Goal: Task Accomplishment & Management: Manage account settings

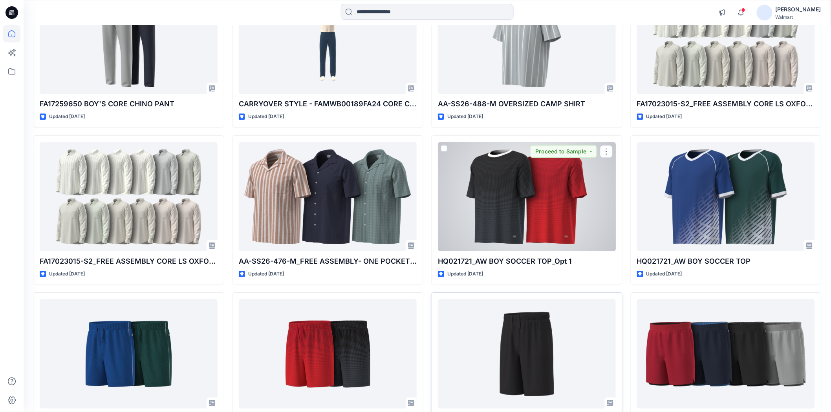
scroll to position [1137, 0]
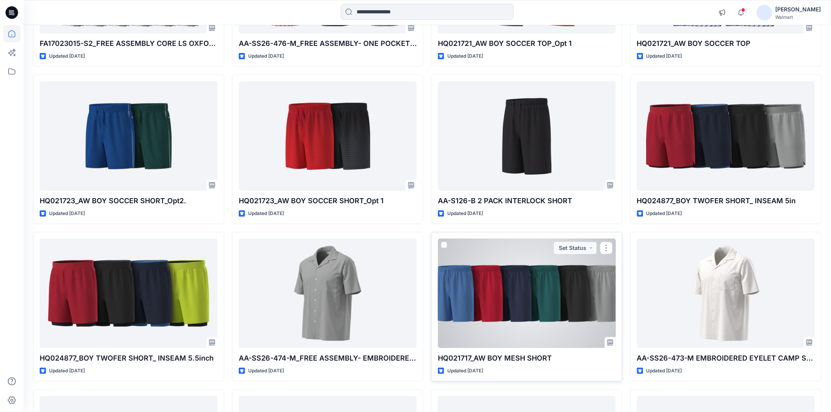
click at [517, 278] on div at bounding box center [527, 293] width 178 height 109
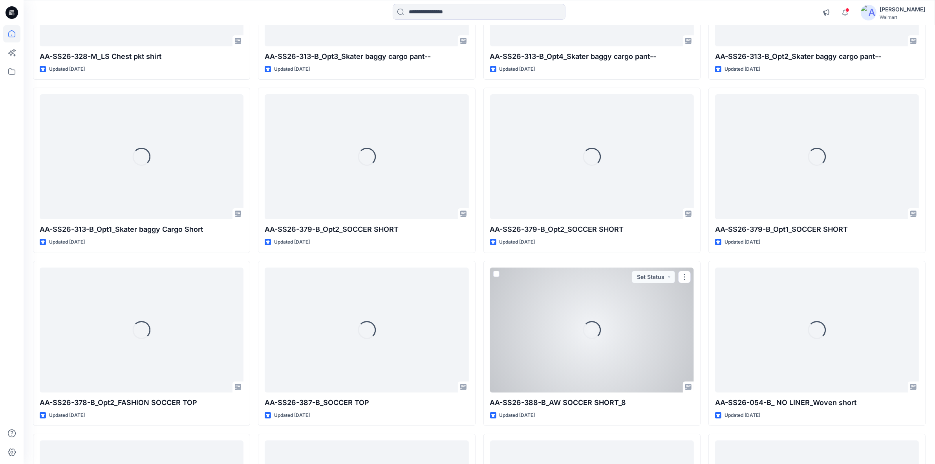
scroll to position [7438, 0]
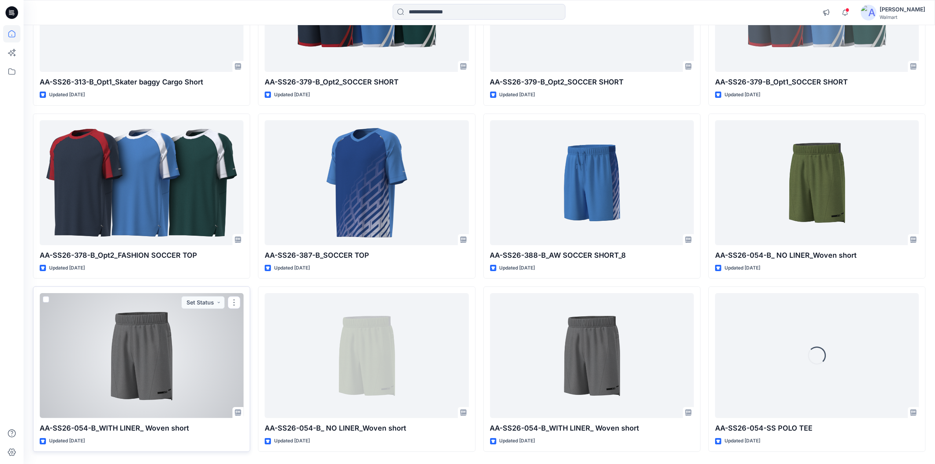
click at [152, 344] on div at bounding box center [142, 355] width 204 height 125
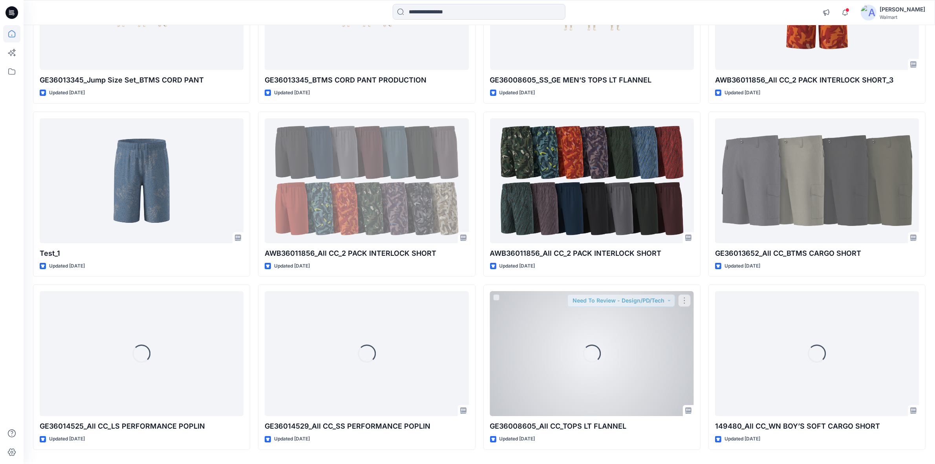
scroll to position [11103, 0]
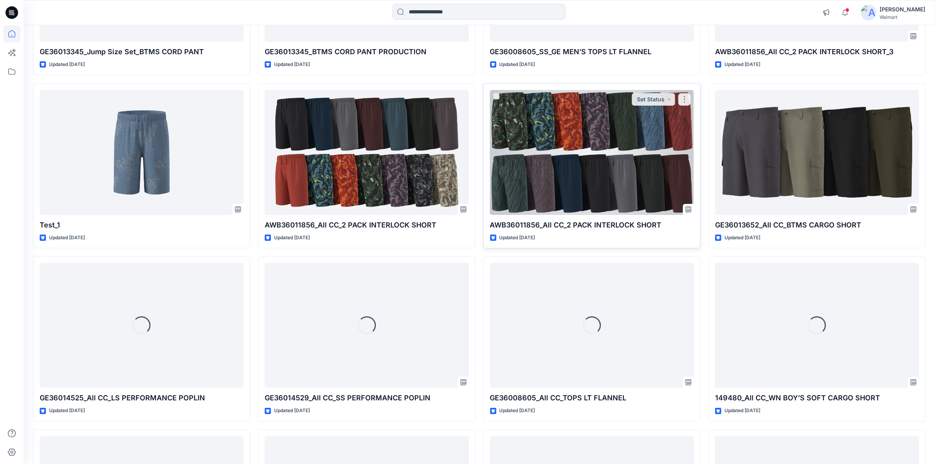
click at [613, 166] on div at bounding box center [592, 152] width 204 height 125
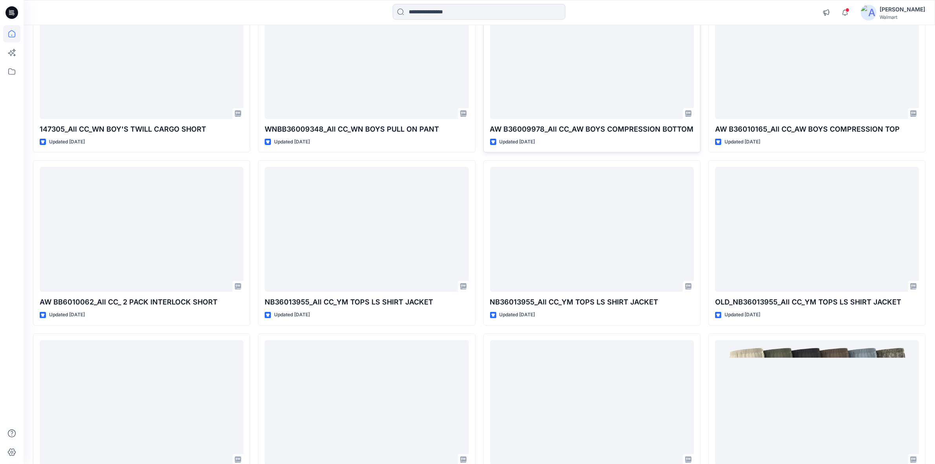
scroll to position [11622, 0]
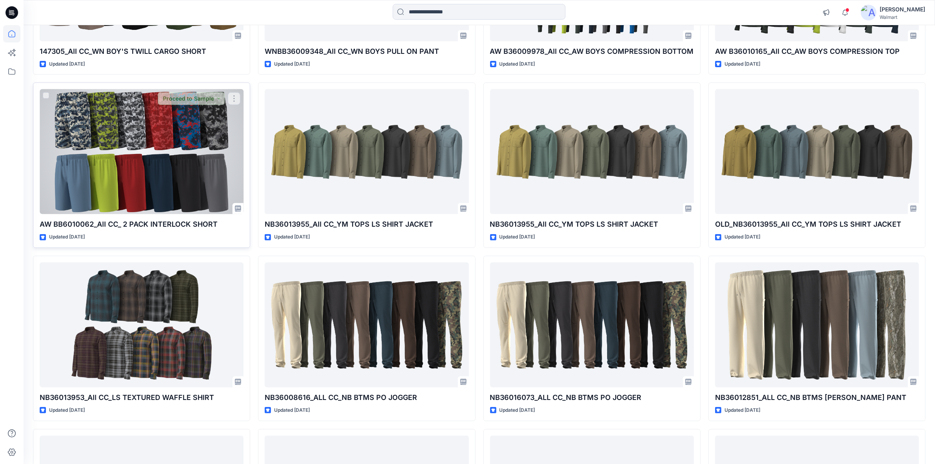
click at [138, 193] on div at bounding box center [142, 151] width 204 height 125
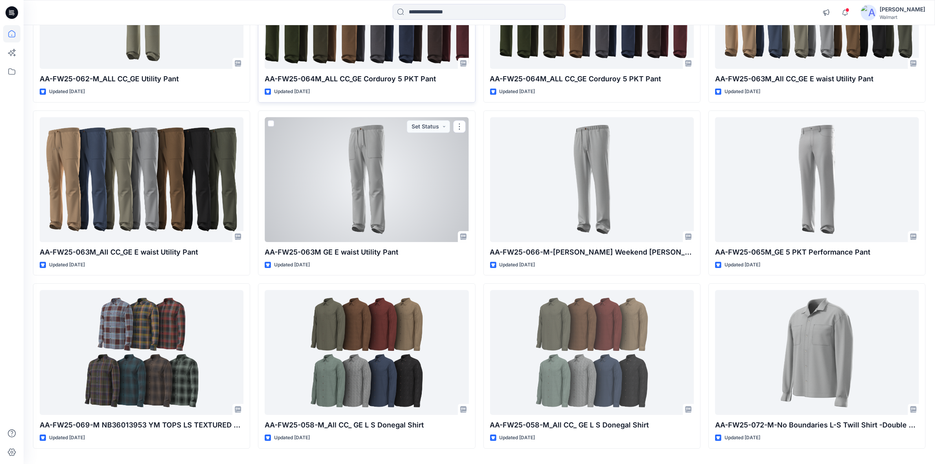
scroll to position [14219, 0]
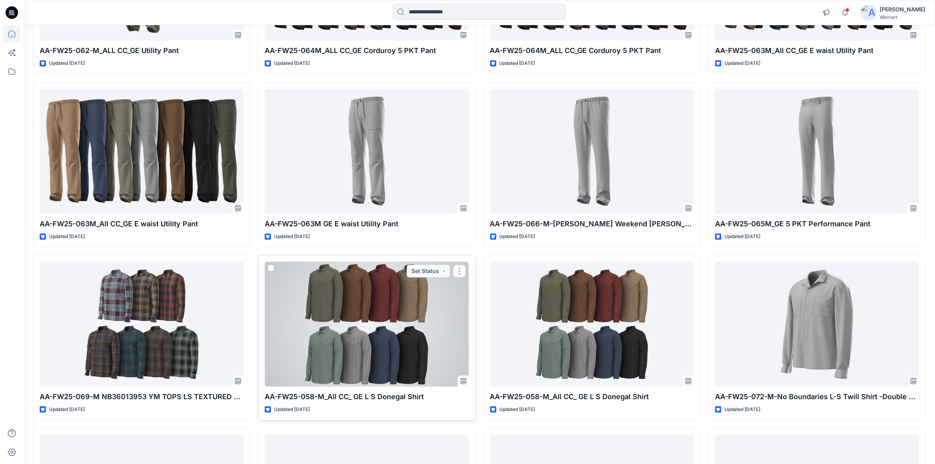
click at [389, 311] on div at bounding box center [367, 324] width 204 height 125
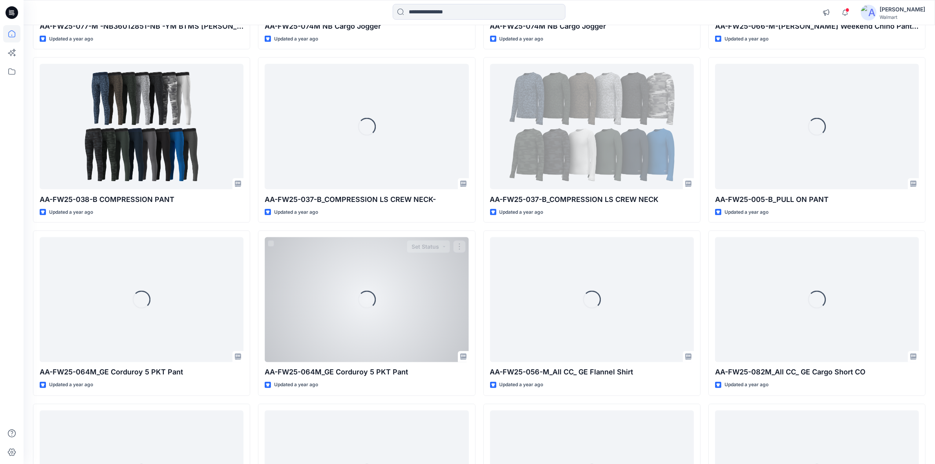
scroll to position [16542, 0]
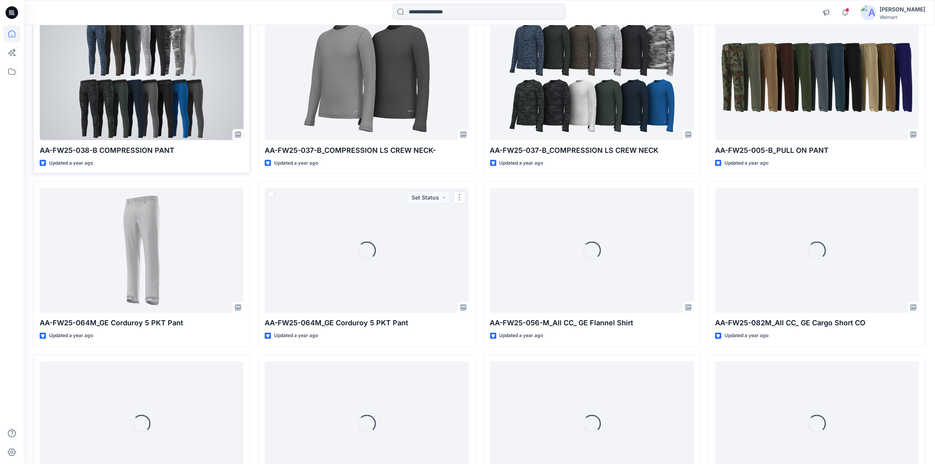
click at [168, 95] on div at bounding box center [142, 77] width 204 height 125
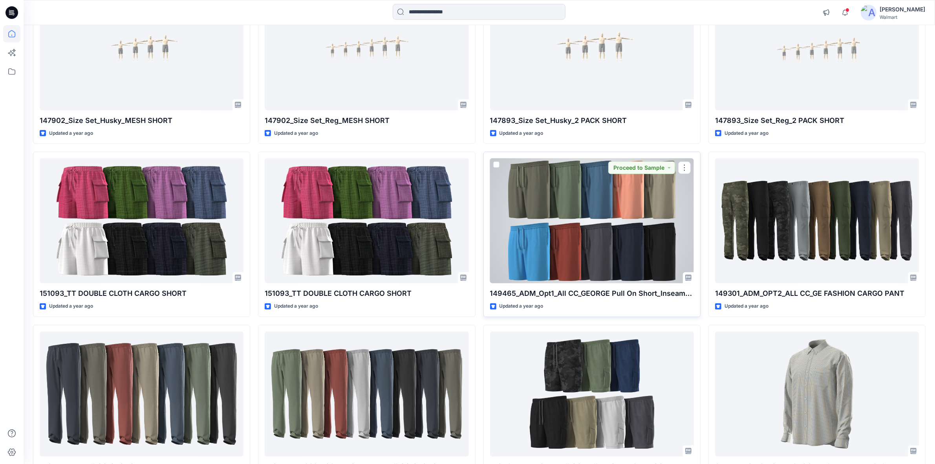
scroll to position [19020, 0]
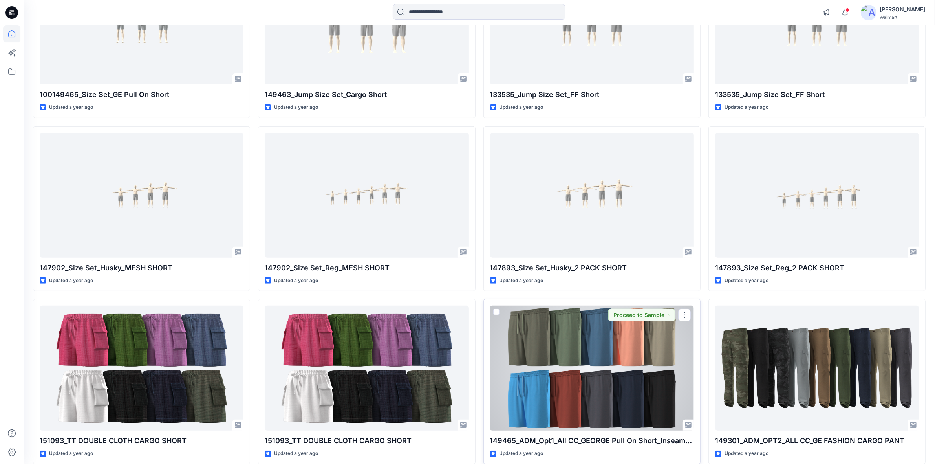
click at [578, 356] on div at bounding box center [592, 368] width 204 height 125
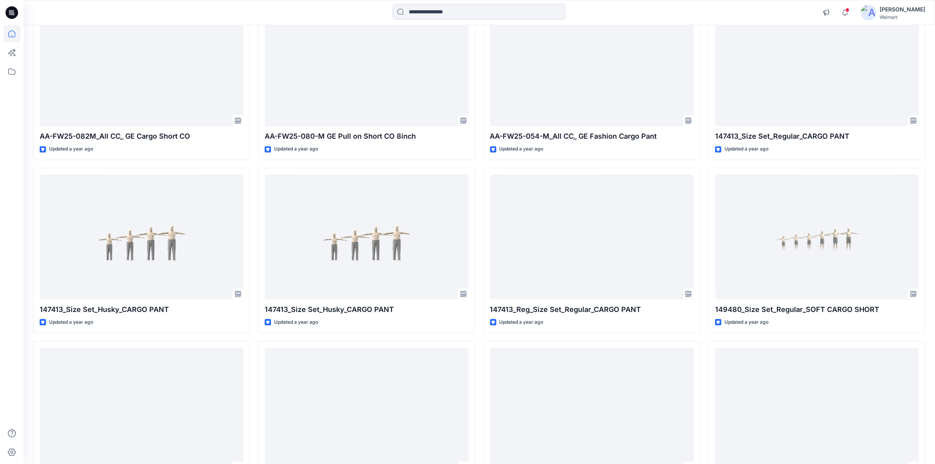
scroll to position [17793, 0]
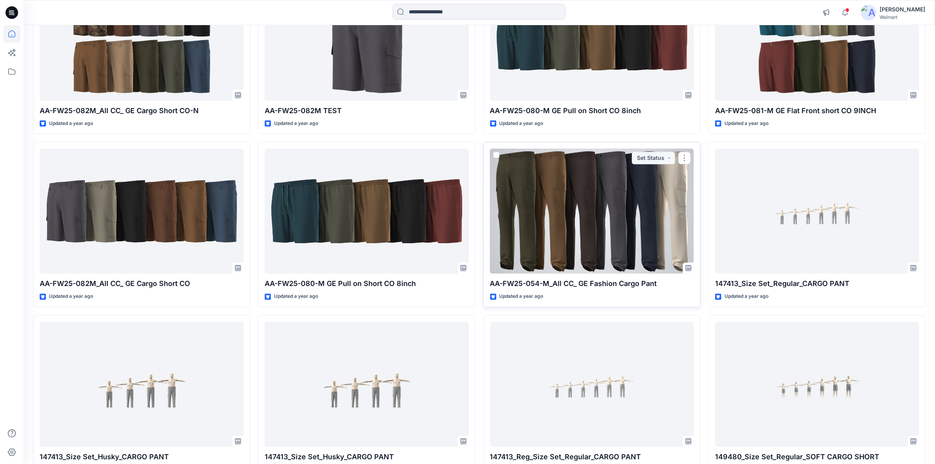
click at [544, 217] on div at bounding box center [592, 210] width 204 height 125
click at [560, 248] on div at bounding box center [592, 210] width 204 height 125
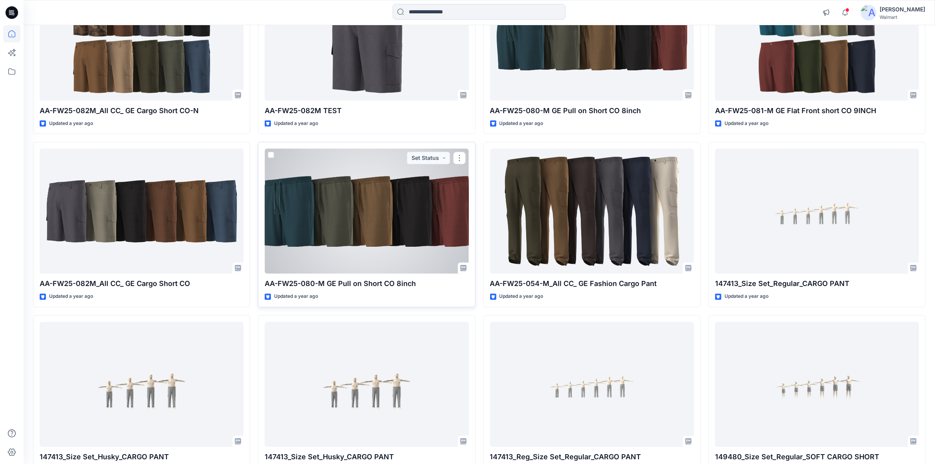
scroll to position [17744, 0]
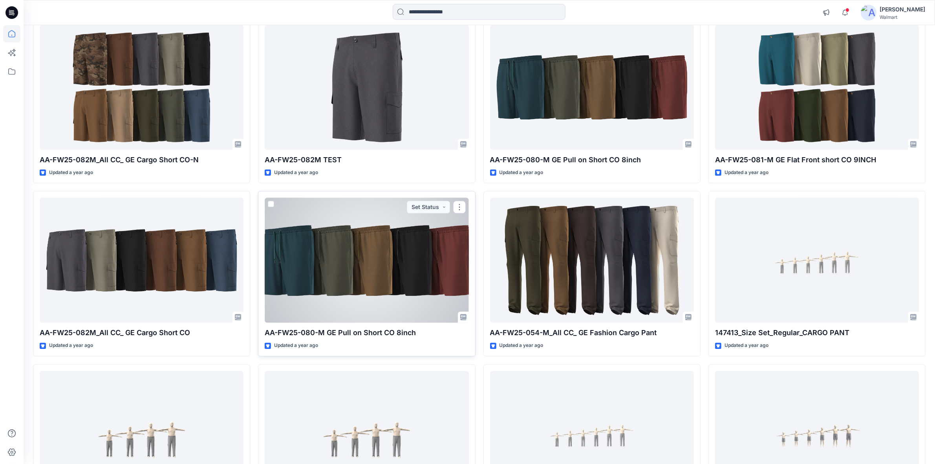
click at [388, 271] on div at bounding box center [367, 260] width 204 height 125
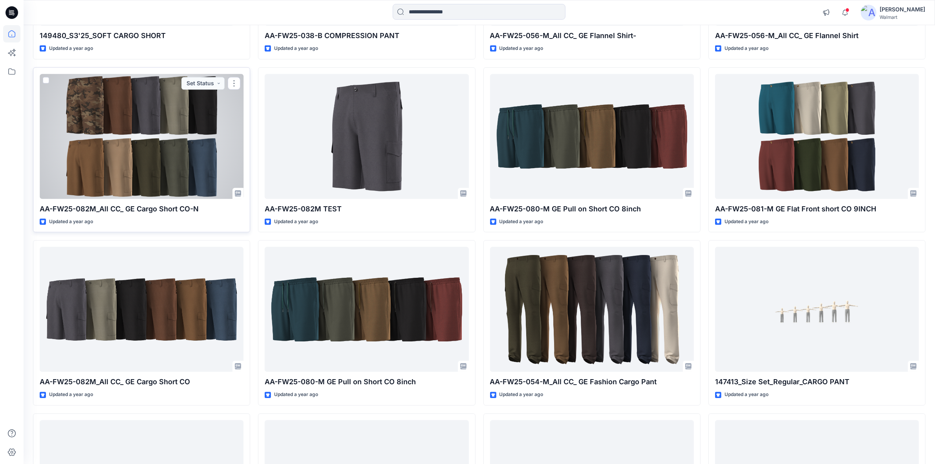
drag, startPoint x: 141, startPoint y: 199, endPoint x: 146, endPoint y: 195, distance: 5.9
click at [141, 199] on div at bounding box center [142, 136] width 204 height 125
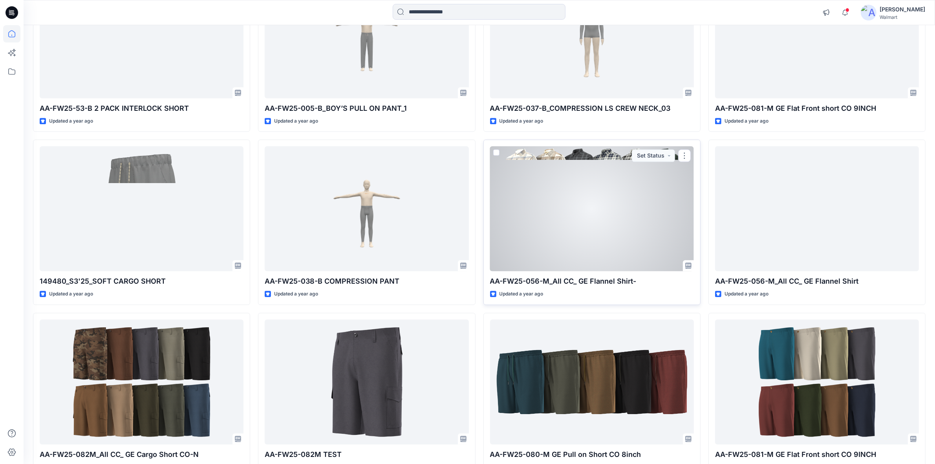
scroll to position [17400, 0]
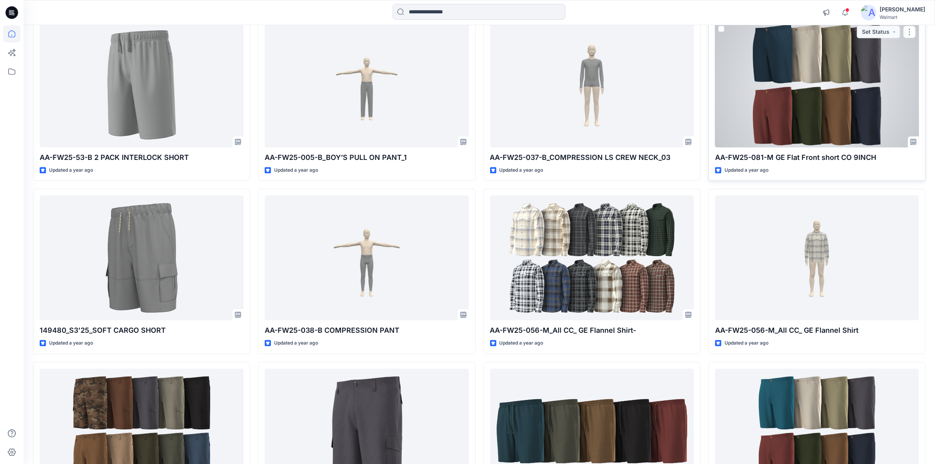
click at [780, 135] on div at bounding box center [817, 84] width 204 height 125
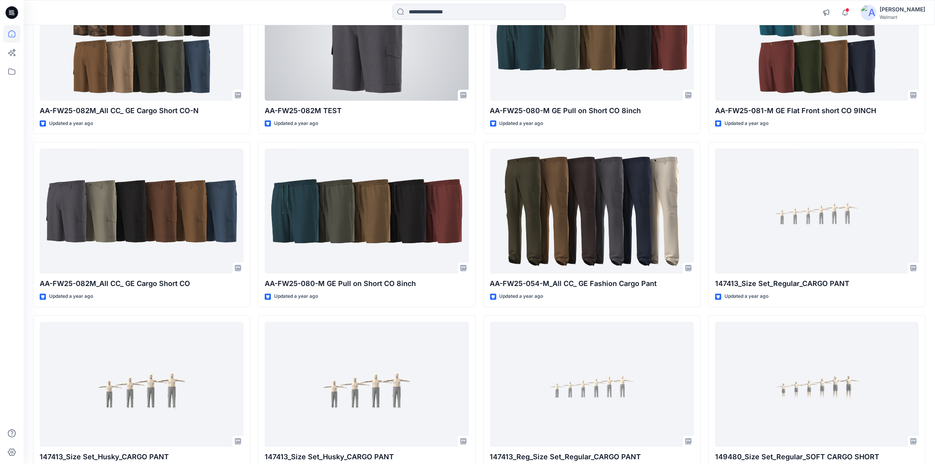
scroll to position [17842, 0]
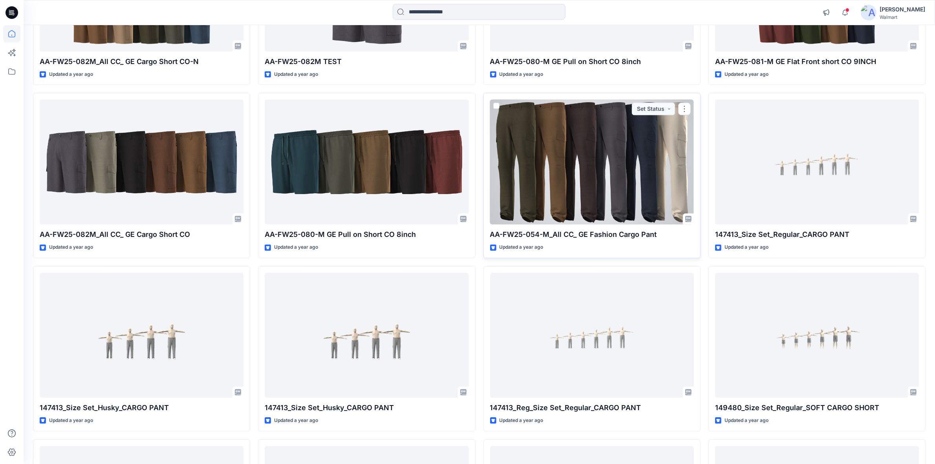
click at [565, 194] on div at bounding box center [592, 161] width 204 height 125
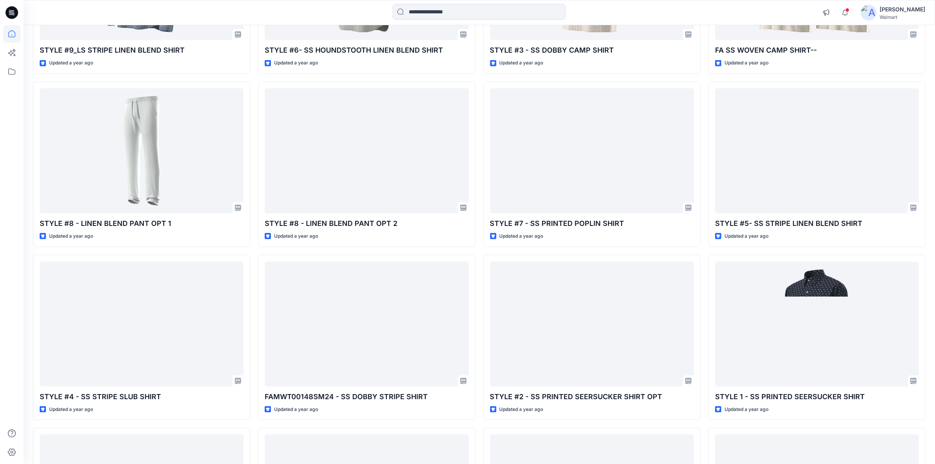
scroll to position [19932, 0]
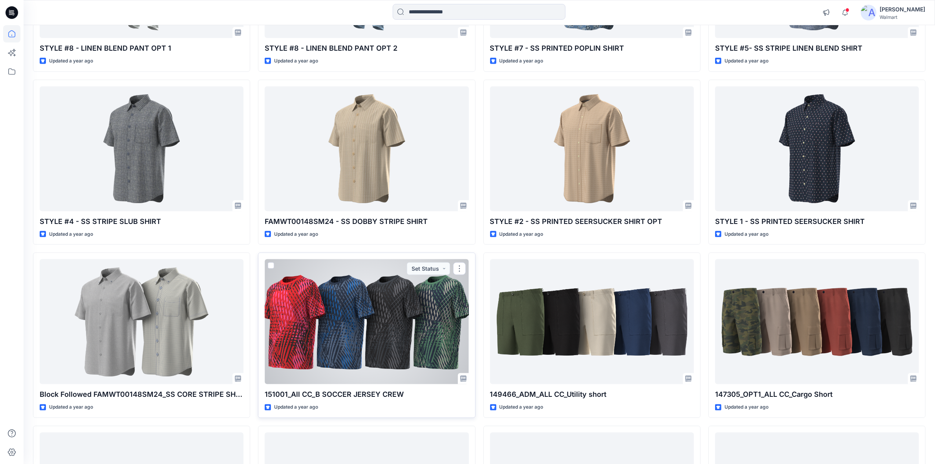
click at [430, 330] on div at bounding box center [367, 321] width 204 height 125
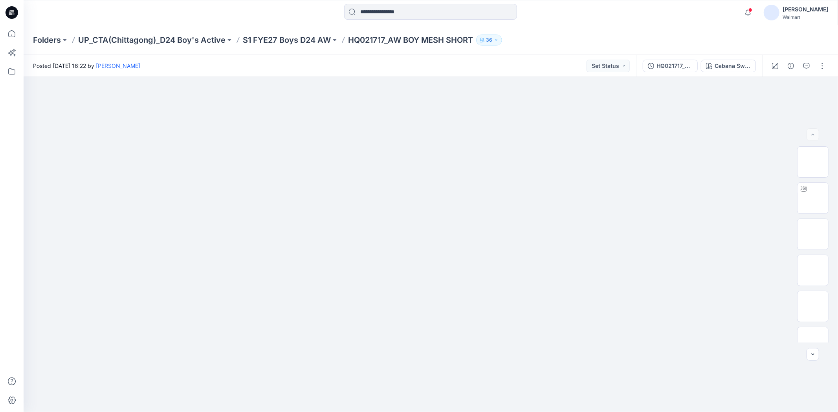
click at [432, 40] on p "HQ021717_AW BOY MESH SHORT" at bounding box center [410, 40] width 125 height 11
drag, startPoint x: 421, startPoint y: 41, endPoint x: 472, endPoint y: 43, distance: 51.1
click at [472, 43] on p "HQ021717_AW BOY MESH SHORT" at bounding box center [410, 40] width 125 height 11
copy p "MESH SHORT"
click at [10, 11] on icon at bounding box center [10, 11] width 2 height 0
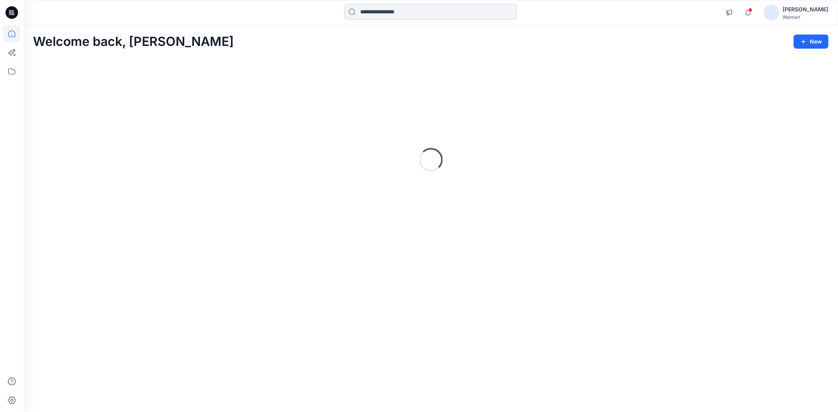
click at [368, 15] on input at bounding box center [430, 12] width 173 height 16
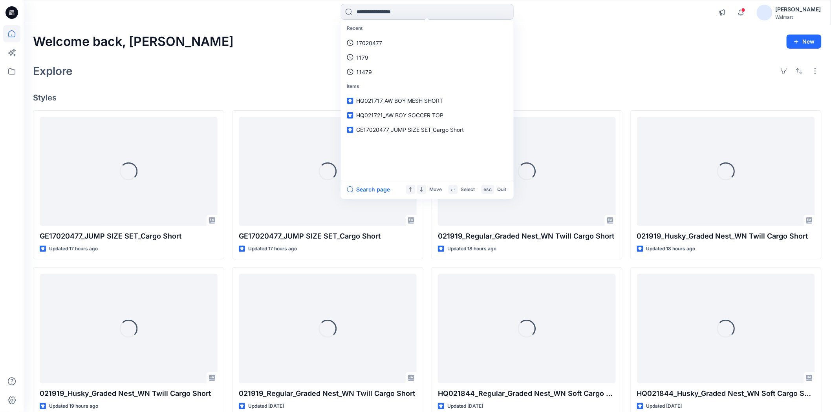
paste input "**********"
type input "**********"
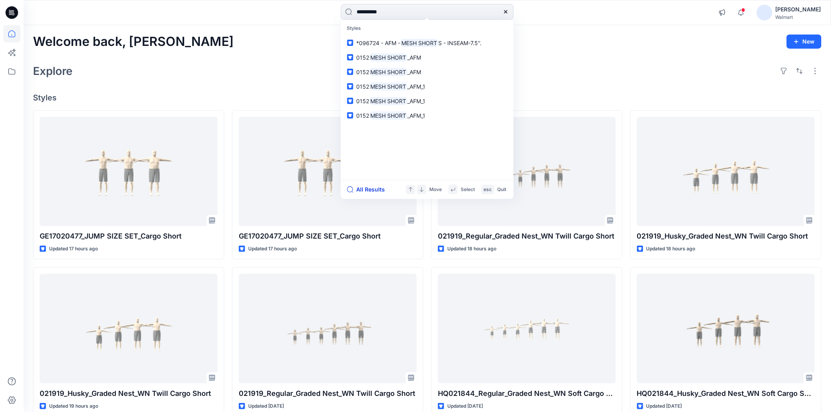
click at [364, 187] on button "All Results" at bounding box center [368, 189] width 43 height 9
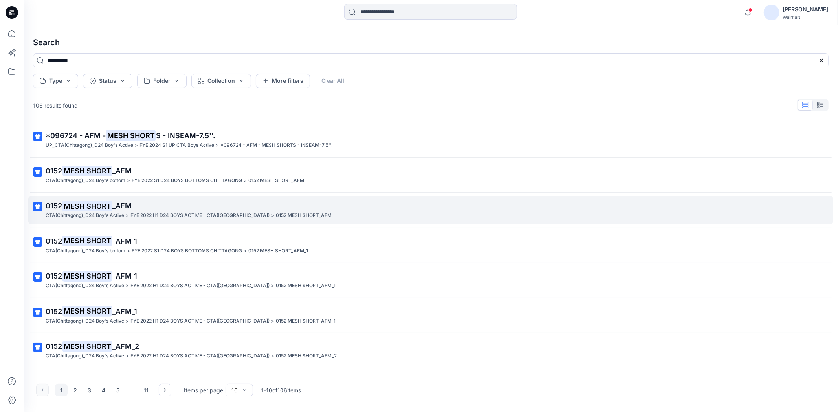
scroll to position [99, 0]
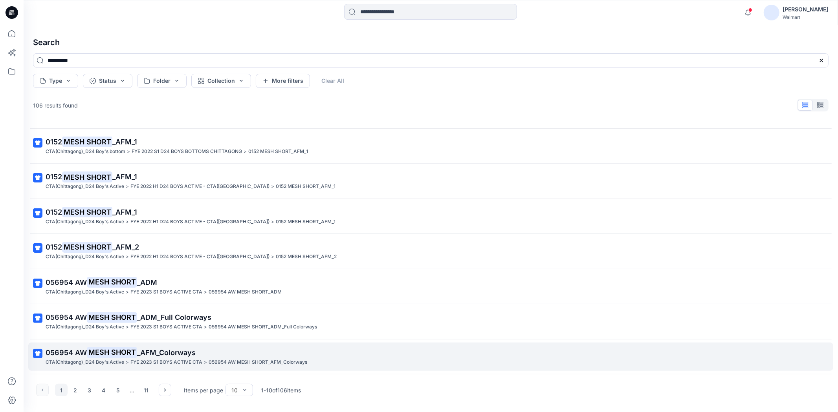
click at [164, 360] on p "FYE 2023 S1 BOYS ACTIVE CTA" at bounding box center [166, 363] width 72 height 8
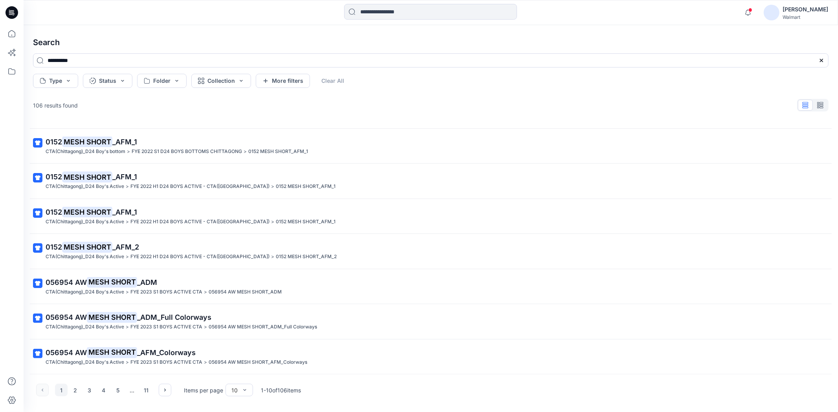
scroll to position [0, 0]
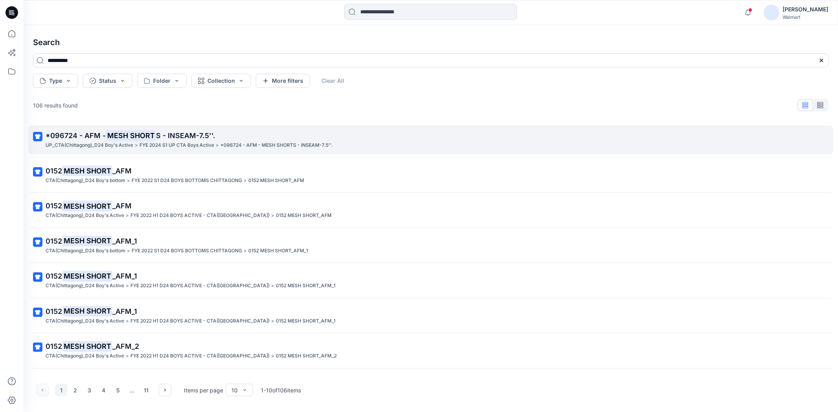
click at [151, 141] on span "*096724 - AFM - MESH SHORT S - INSEAM-7.5''." at bounding box center [131, 135] width 170 height 11
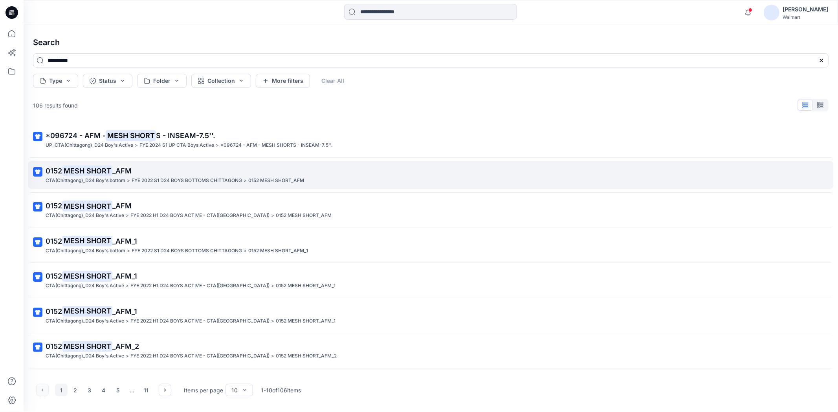
click at [200, 176] on p "0152 MESH SHORT _AFM" at bounding box center [430, 171] width 769 height 11
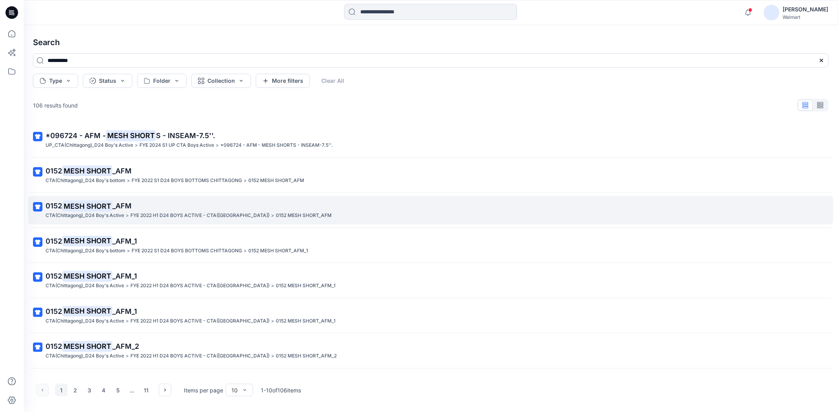
click at [195, 216] on p "FYE 2022 H1 D24 BOYS ACTIVE - CTA(Chittagong)" at bounding box center [199, 216] width 139 height 8
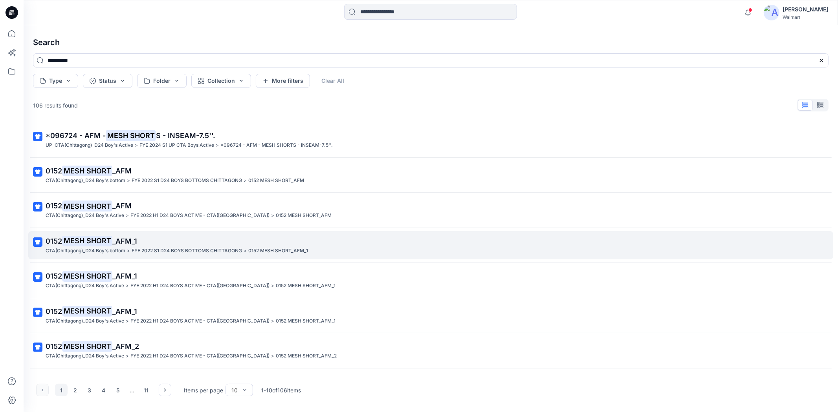
click at [192, 245] on p "0152 MESH SHORT _AFM_1" at bounding box center [430, 241] width 769 height 11
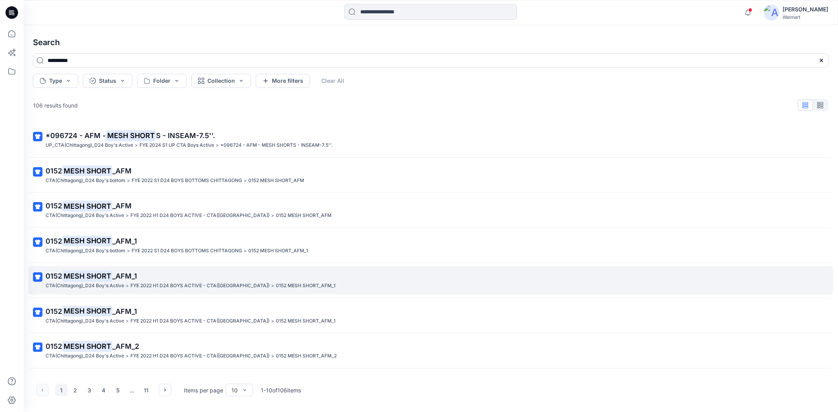
click at [186, 280] on p "0152 MESH SHORT _AFM_1" at bounding box center [430, 276] width 769 height 11
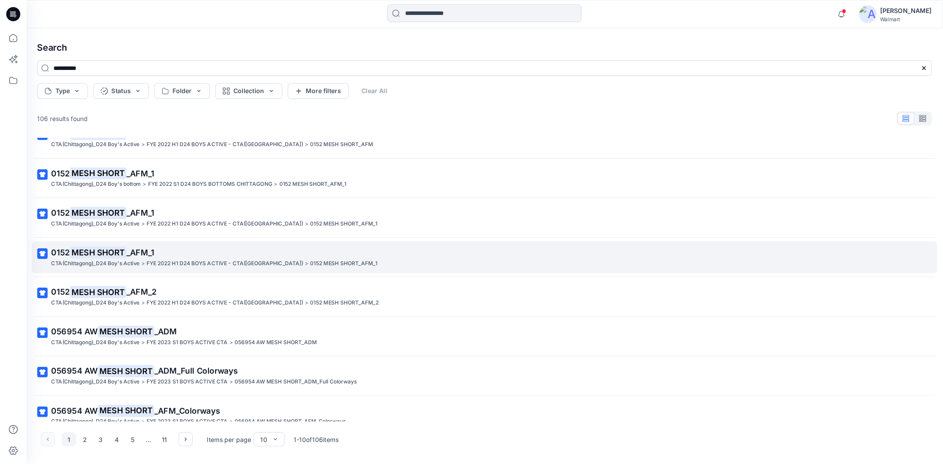
scroll to position [99, 0]
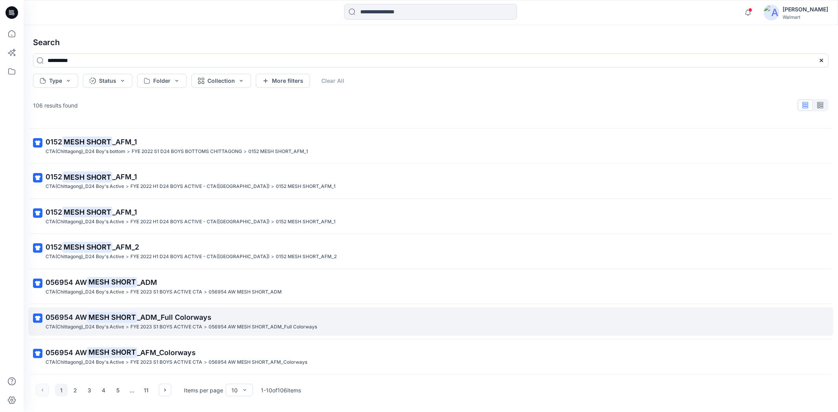
click at [190, 320] on span "_ADM_Full Colorways" at bounding box center [174, 317] width 74 height 8
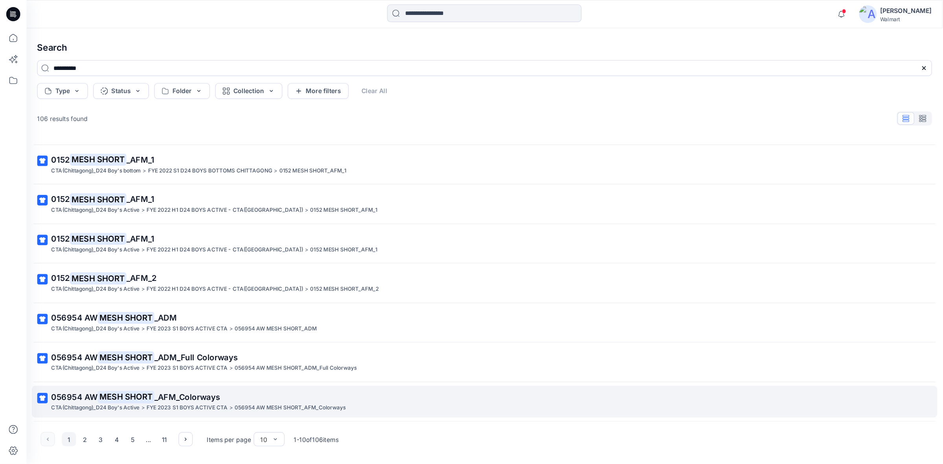
scroll to position [48, 0]
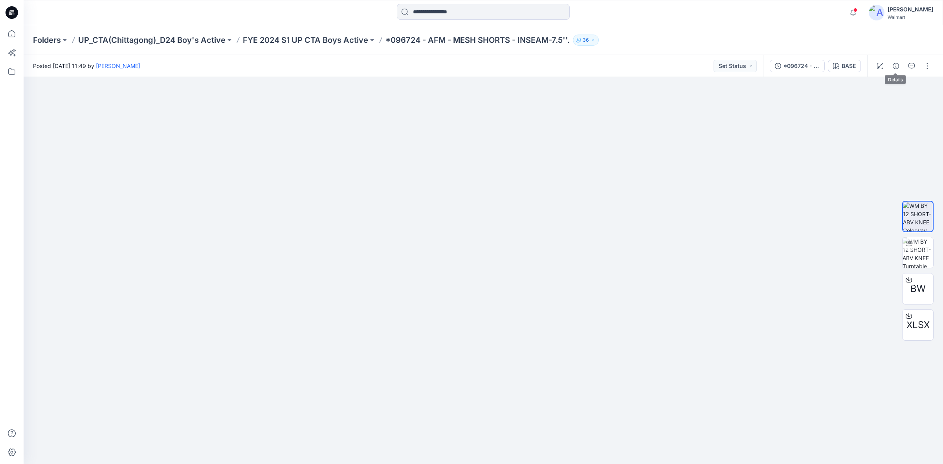
click at [837, 67] on div at bounding box center [903, 66] width 73 height 22
click at [837, 66] on icon "button" at bounding box center [895, 66] width 6 height 6
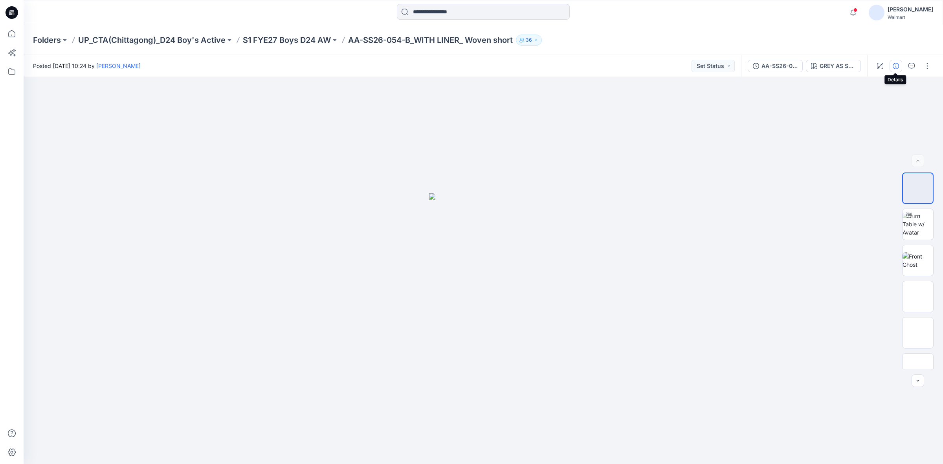
click at [898, 68] on icon "button" at bounding box center [895, 66] width 6 height 6
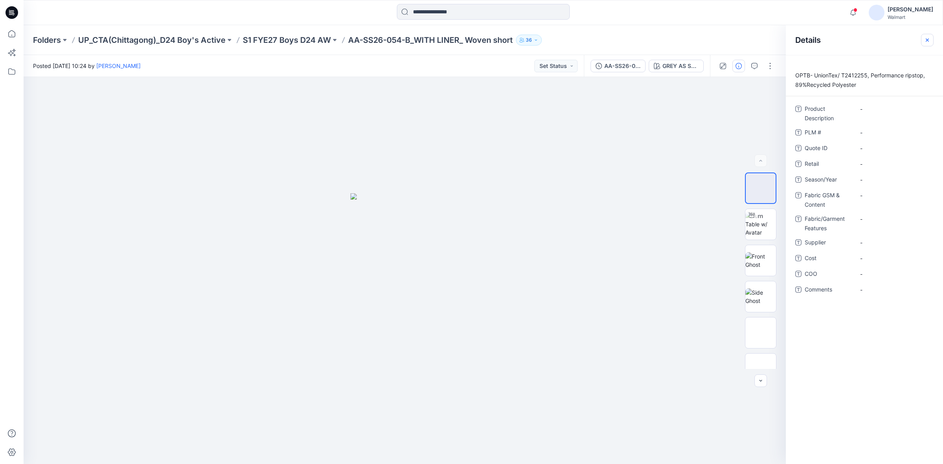
click at [928, 40] on icon "button" at bounding box center [927, 40] width 6 height 6
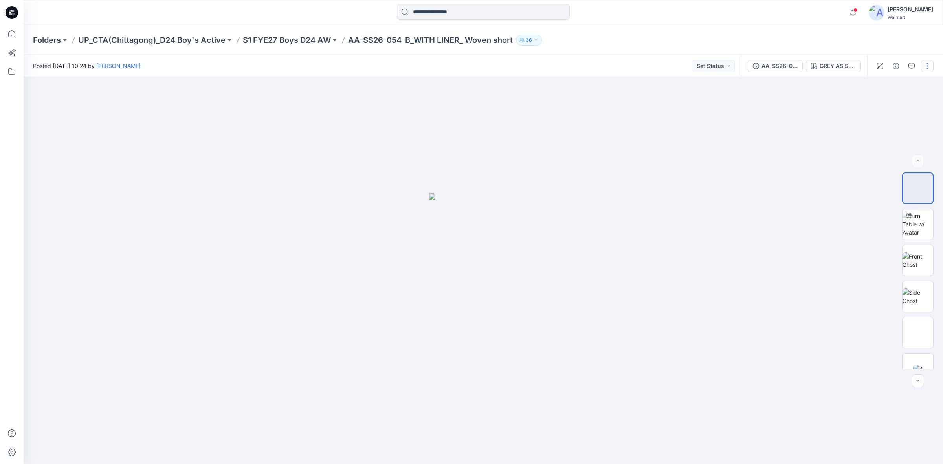
click at [922, 64] on button "button" at bounding box center [927, 66] width 13 height 13
click at [881, 105] on p "Edit" at bounding box center [877, 106] width 10 height 8
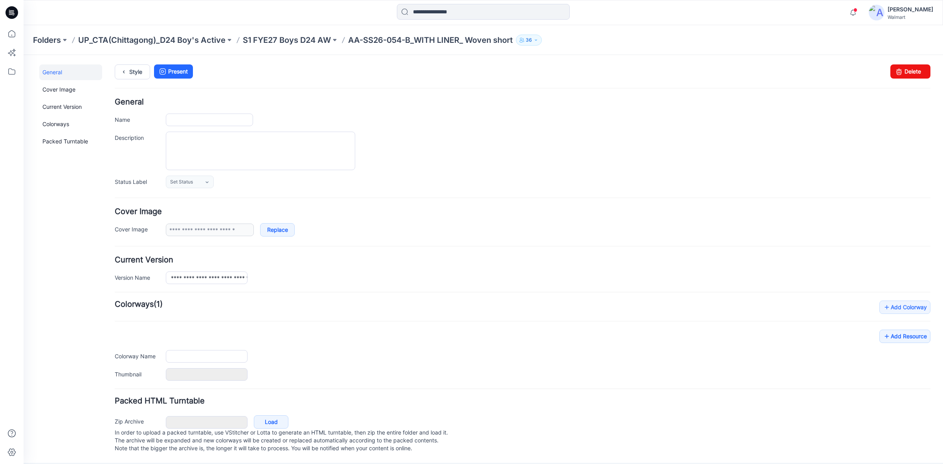
scroll to position [9, 0]
type input "**********"
type textarea "**********"
type input "**********"
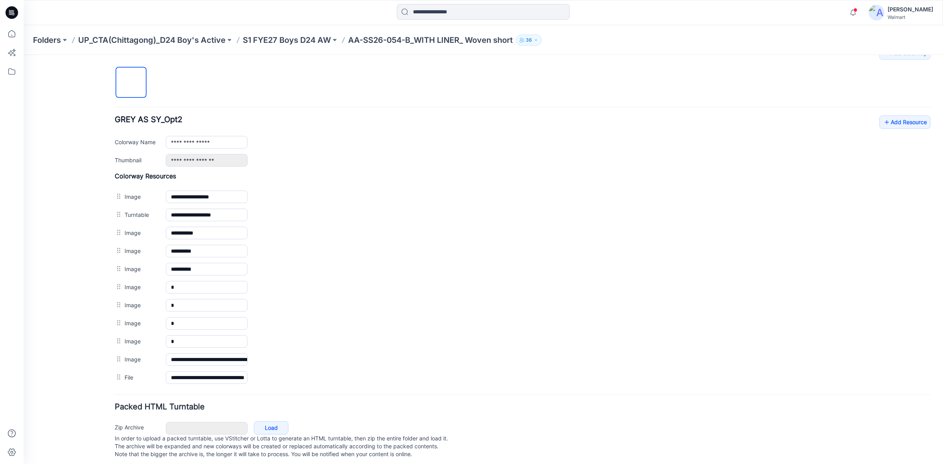
scroll to position [271, 0]
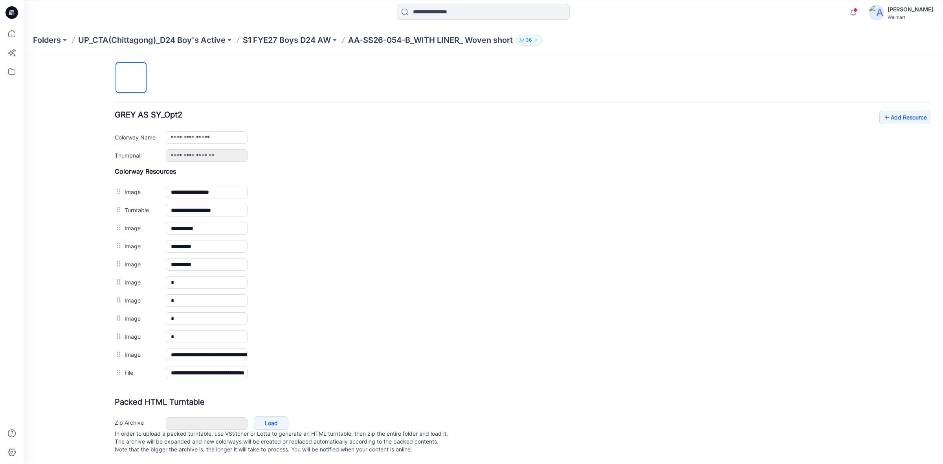
click at [370, 399] on div "Packed HTML Turntable Zip Archive Cancel Load In order to upload a packed turnt…" at bounding box center [522, 427] width 815 height 58
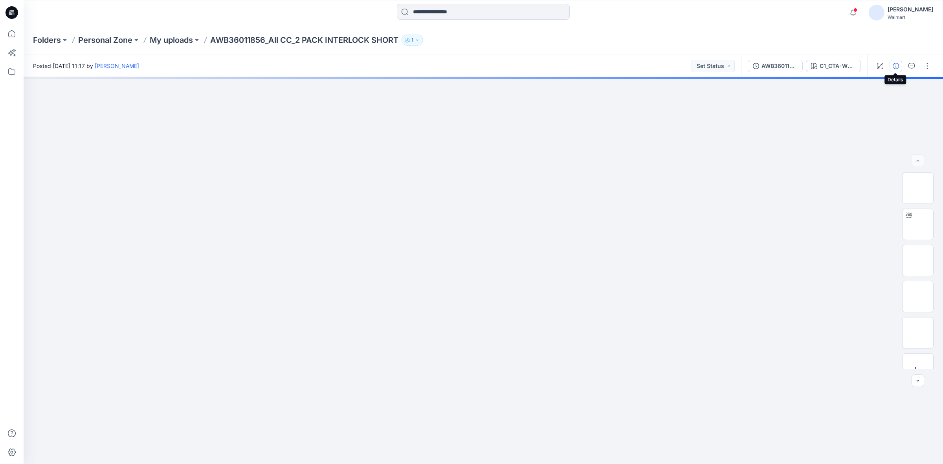
click at [901, 67] on button "button" at bounding box center [895, 66] width 13 height 13
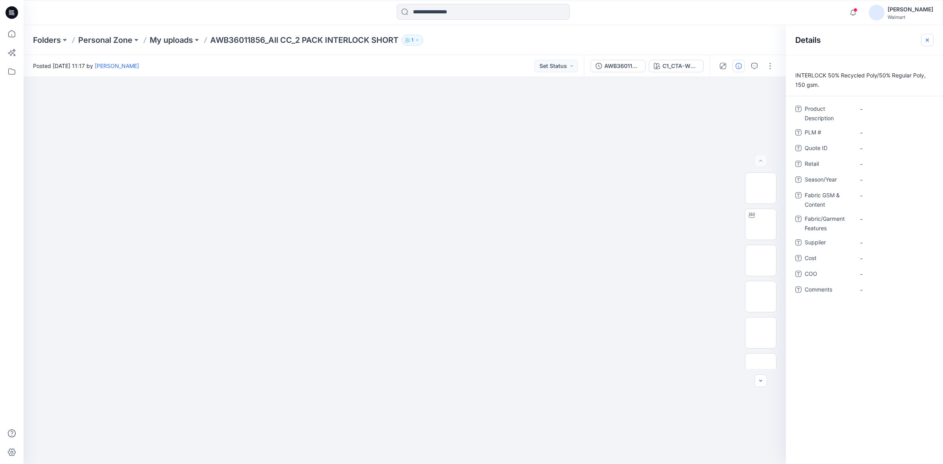
click at [930, 36] on button "button" at bounding box center [927, 40] width 13 height 13
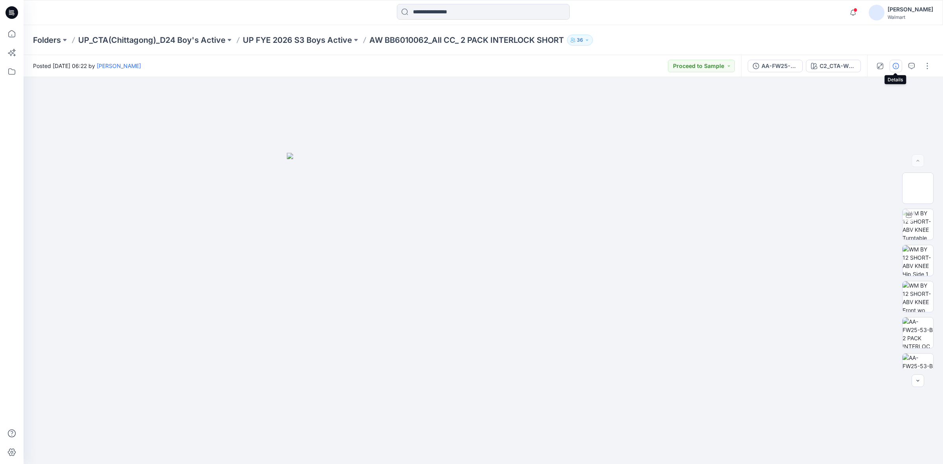
click at [892, 66] on icon "button" at bounding box center [895, 66] width 6 height 6
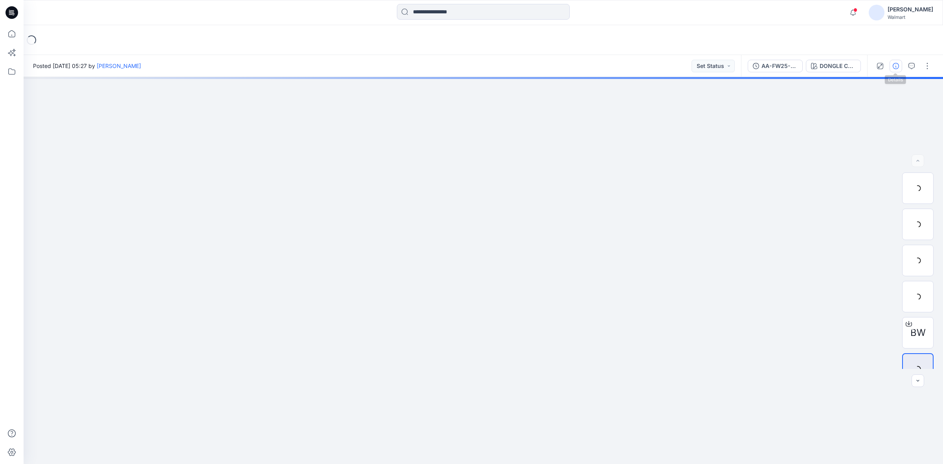
click at [894, 65] on icon "button" at bounding box center [895, 66] width 6 height 6
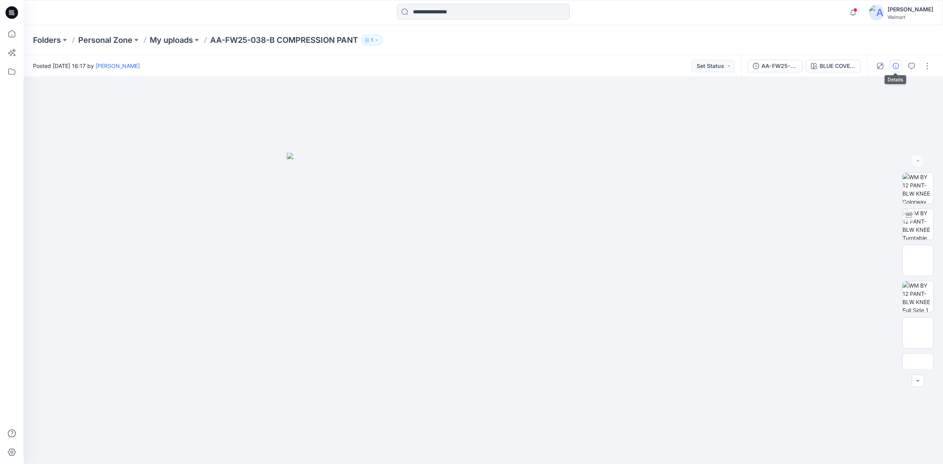
click at [894, 63] on icon "button" at bounding box center [895, 66] width 6 height 6
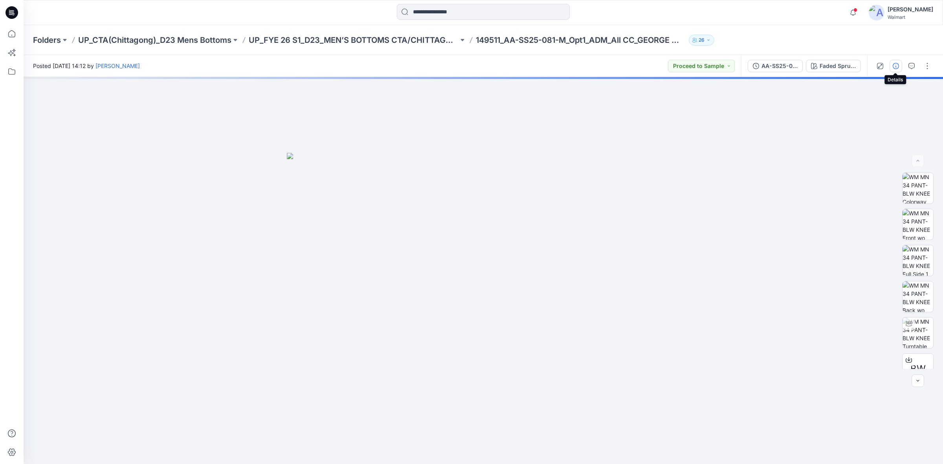
click at [896, 66] on icon "button" at bounding box center [895, 66] width 6 height 6
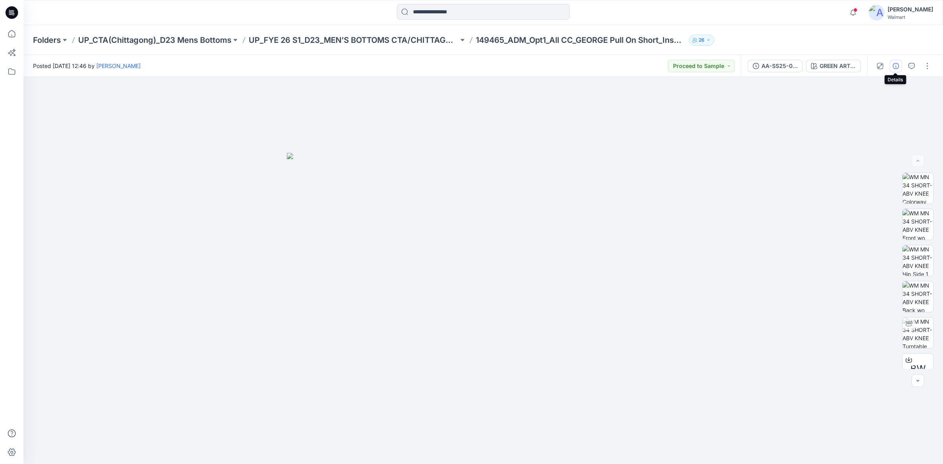
click at [896, 68] on icon "button" at bounding box center [895, 66] width 6 height 6
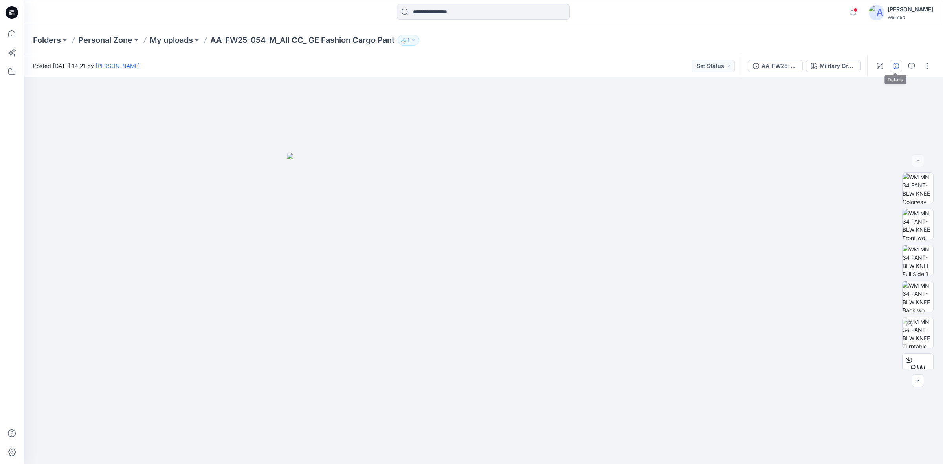
click at [898, 68] on button "button" at bounding box center [895, 66] width 13 height 13
click at [898, 66] on button "button" at bounding box center [895, 66] width 13 height 13
click at [895, 67] on icon "button" at bounding box center [895, 66] width 6 height 6
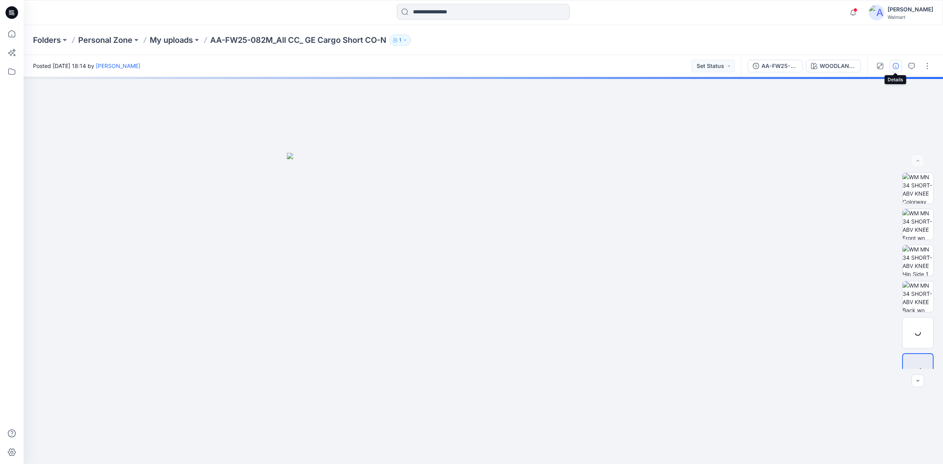
click at [896, 63] on icon "button" at bounding box center [895, 66] width 6 height 6
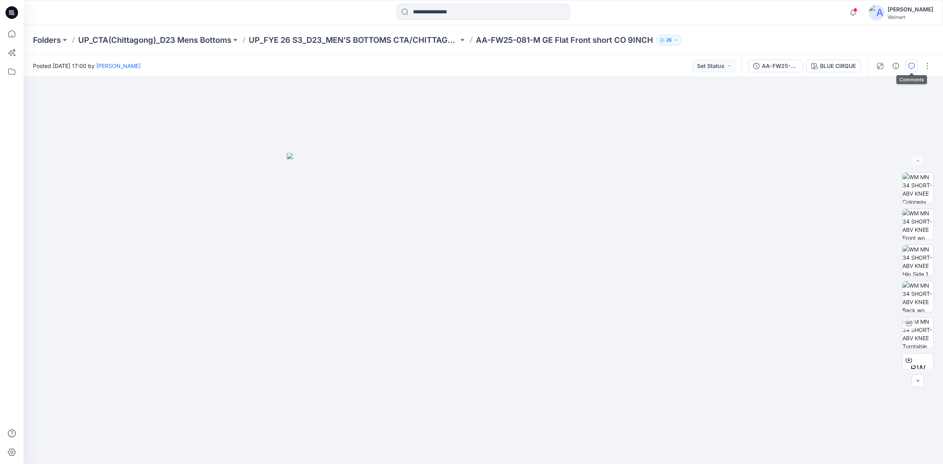
click at [912, 65] on icon "button" at bounding box center [911, 65] width 3 height 0
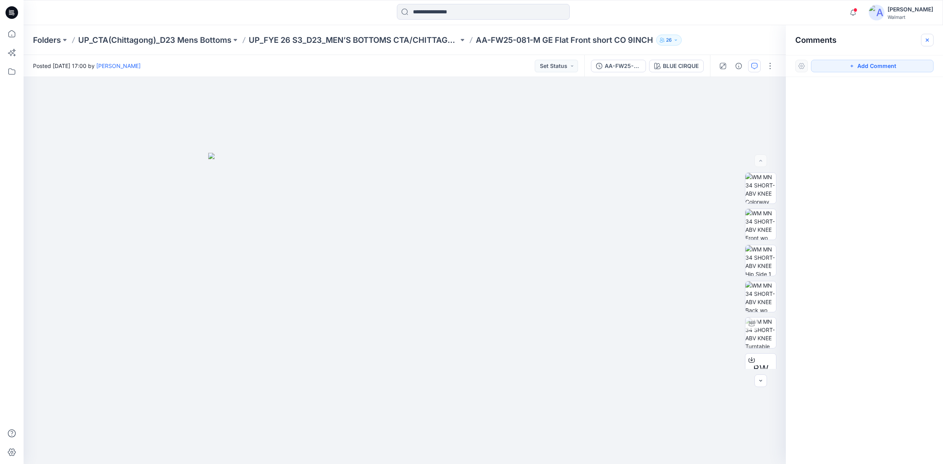
click at [927, 38] on icon "button" at bounding box center [927, 40] width 6 height 6
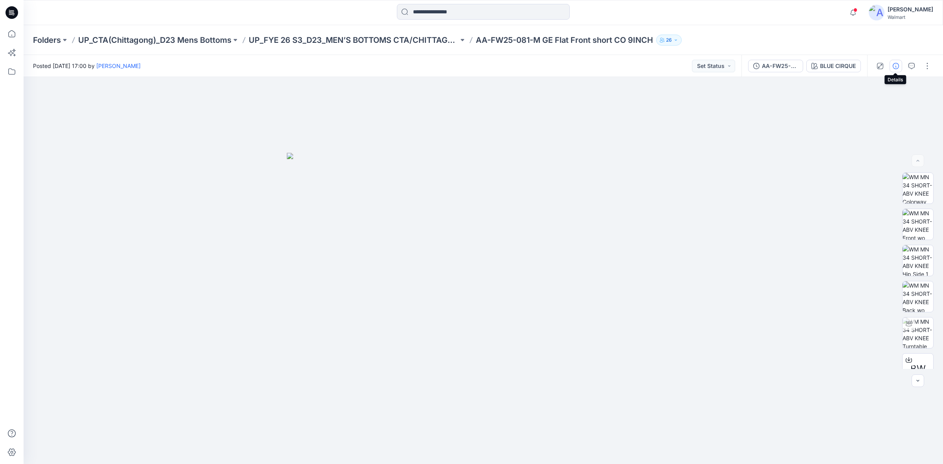
click at [899, 67] on button "button" at bounding box center [895, 66] width 13 height 13
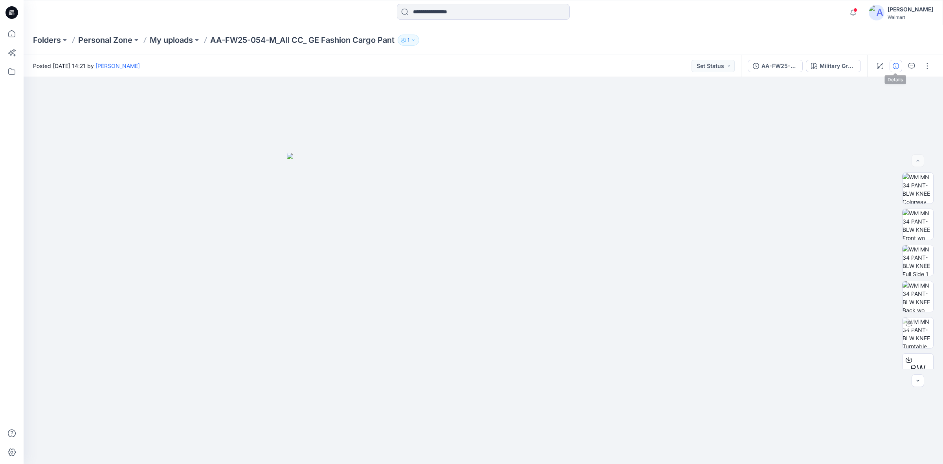
click at [894, 68] on icon "button" at bounding box center [895, 66] width 6 height 6
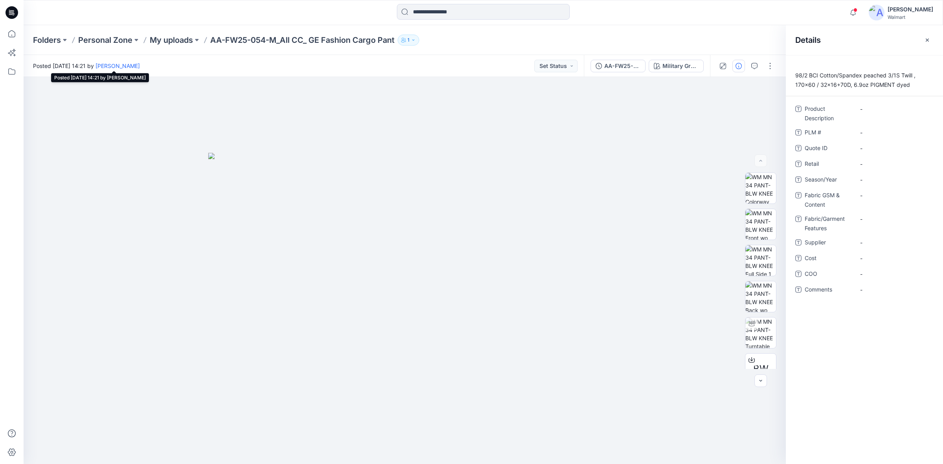
drag, startPoint x: 77, startPoint y: 67, endPoint x: 128, endPoint y: 68, distance: 50.7
click at [128, 68] on span "Posted [DATE] 14:21 by [PERSON_NAME]" at bounding box center [86, 66] width 107 height 8
click at [676, 35] on div "Folders Personal Zone My uploads AA-FW25-054-M_All CC_ GE Fashion Cargo Pant 1" at bounding box center [452, 40] width 839 height 11
click at [612, 17] on div at bounding box center [483, 12] width 460 height 17
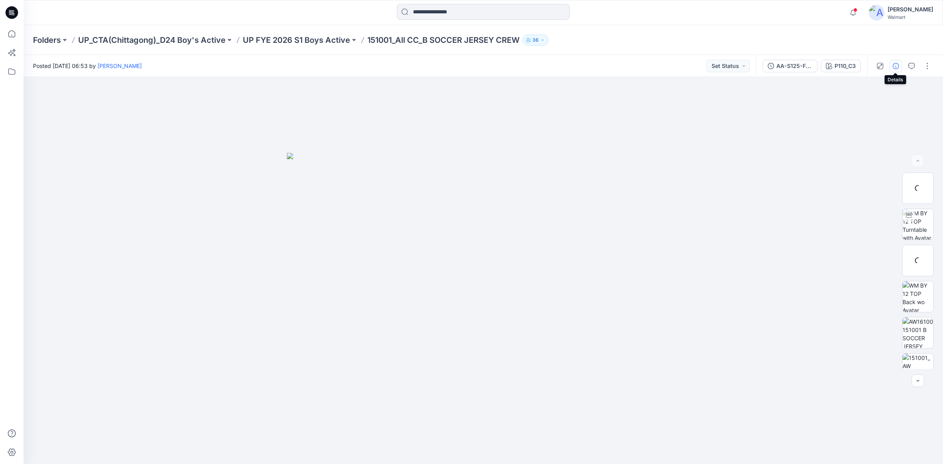
click at [896, 64] on icon "button" at bounding box center [895, 66] width 6 height 6
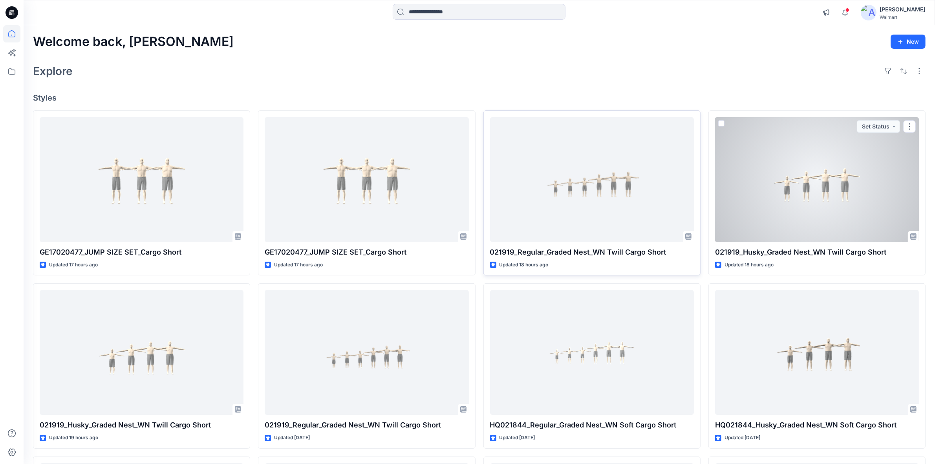
drag, startPoint x: 769, startPoint y: 191, endPoint x: 597, endPoint y: 189, distance: 171.6
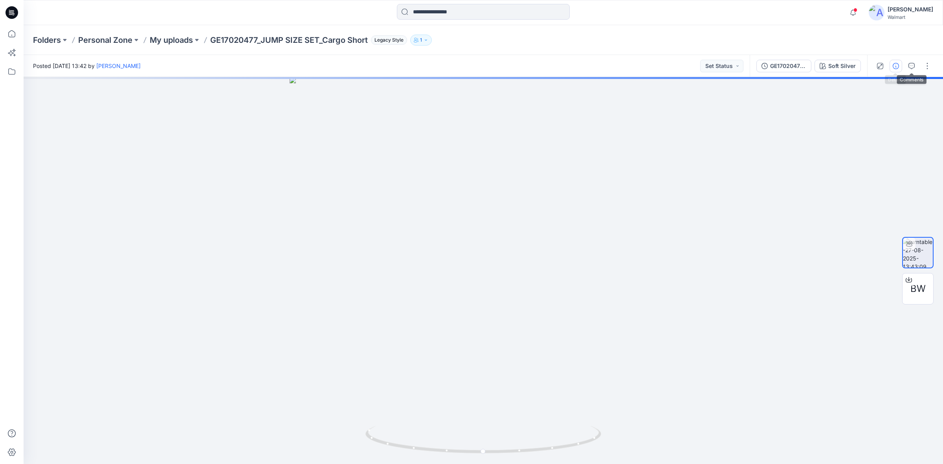
click at [895, 67] on icon "button" at bounding box center [895, 66] width 6 height 6
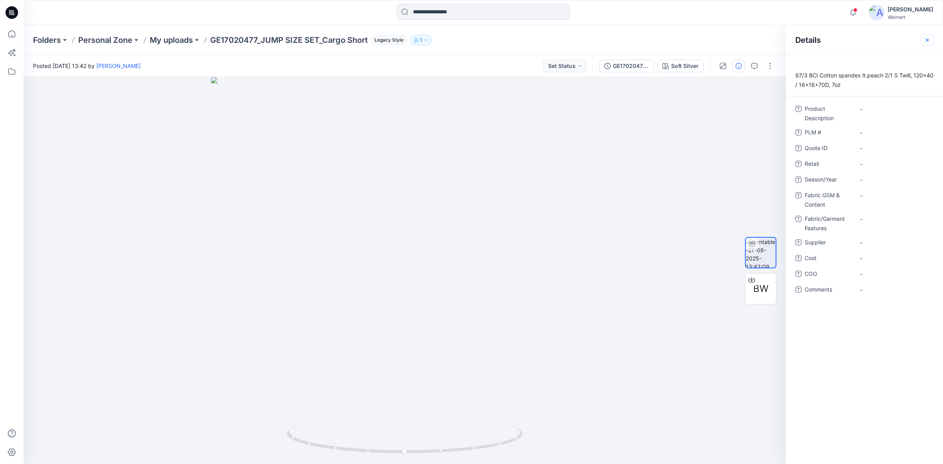
click at [927, 38] on icon "button" at bounding box center [927, 40] width 6 height 6
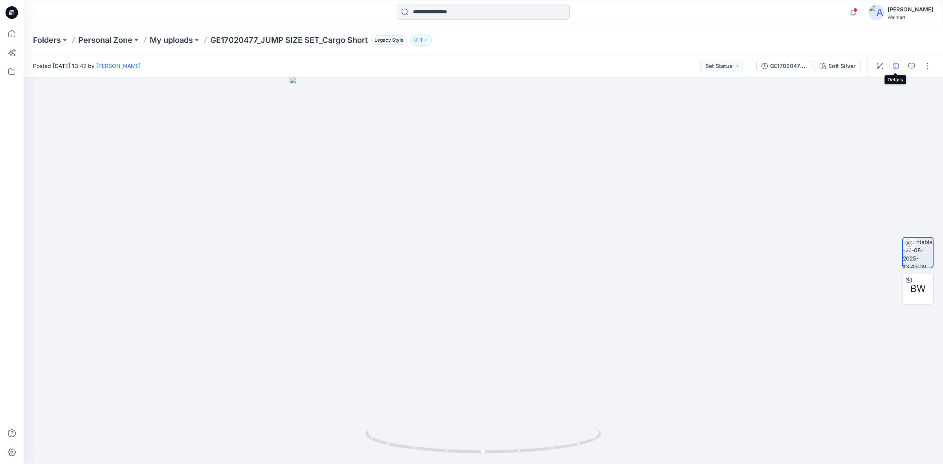
click at [895, 67] on icon "button" at bounding box center [895, 66] width 6 height 6
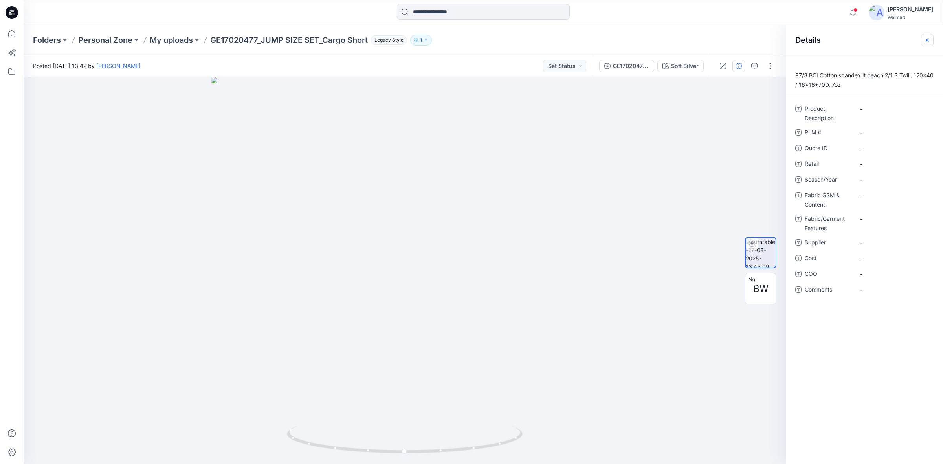
click at [931, 43] on button "button" at bounding box center [927, 40] width 13 height 13
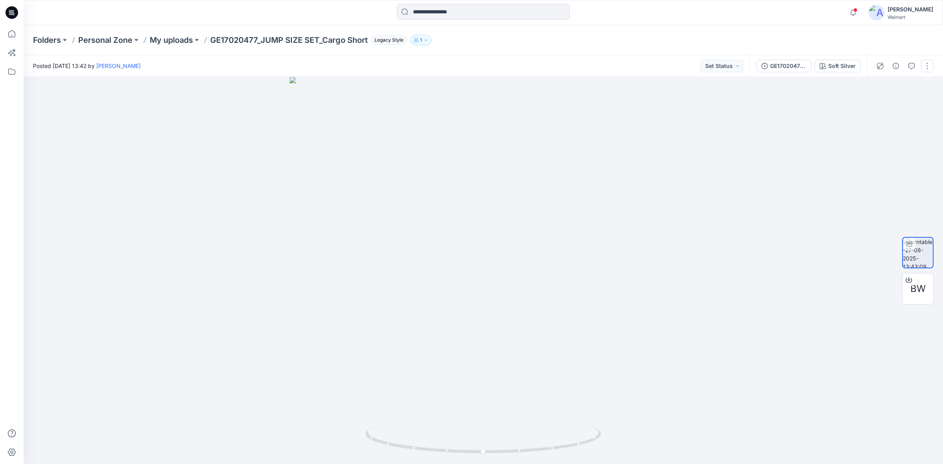
click at [923, 68] on button "button" at bounding box center [927, 66] width 13 height 13
click at [884, 84] on button "Edit" at bounding box center [894, 84] width 72 height 15
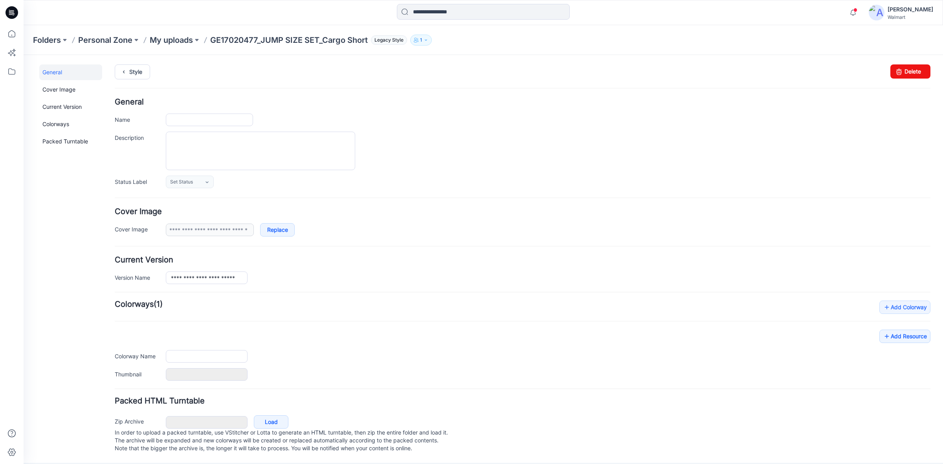
type input "**********"
type textarea "**********"
type input "**********"
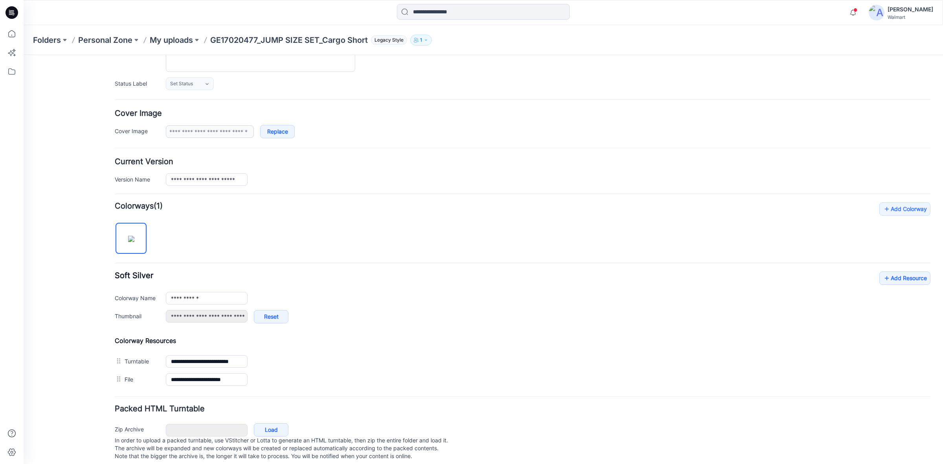
scroll to position [115, 0]
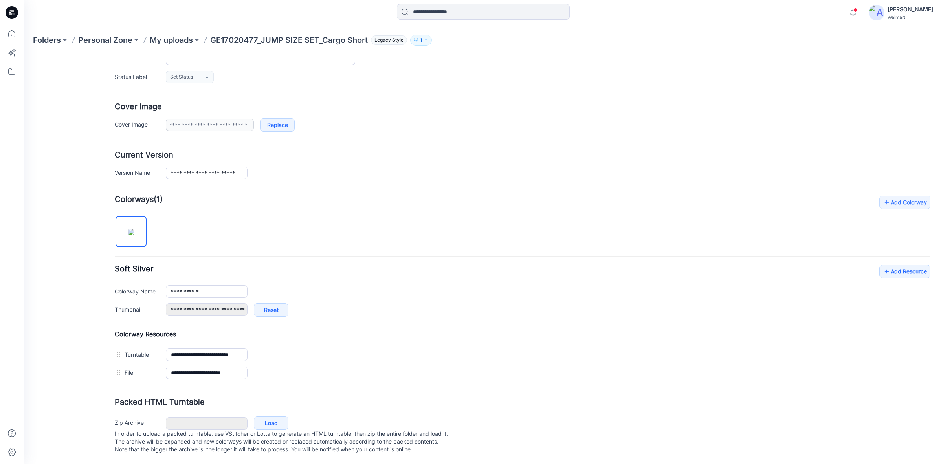
click at [214, 405] on div "Packed HTML Turntable Zip Archive Cancel Load In order to upload a packed turnt…" at bounding box center [522, 427] width 815 height 58
click at [278, 416] on link "Load" at bounding box center [271, 422] width 35 height 13
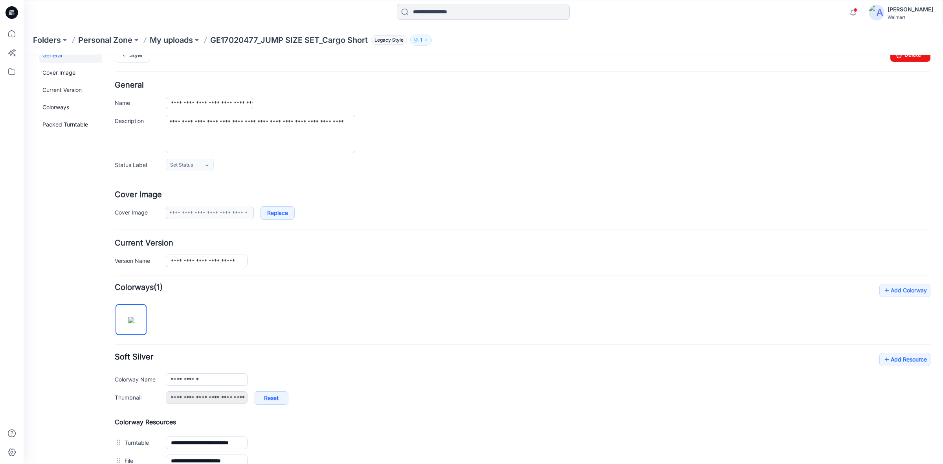
scroll to position [0, 0]
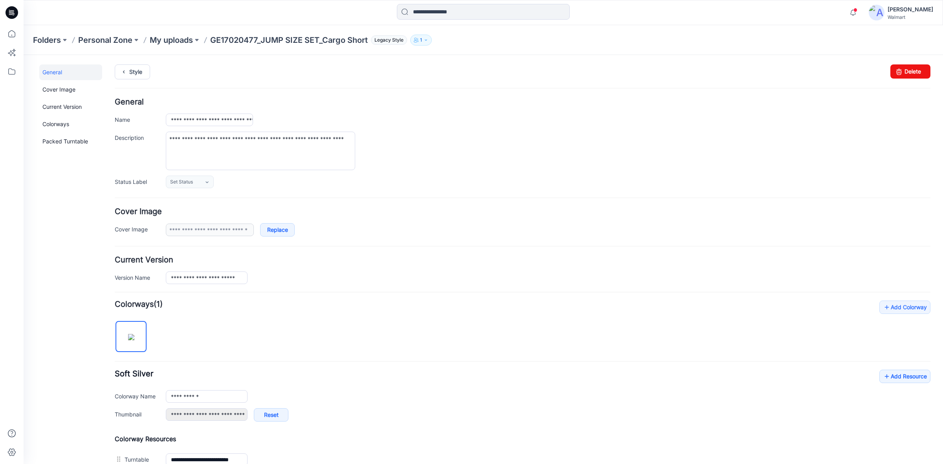
click at [549, 169] on div "**********" at bounding box center [548, 151] width 764 height 38
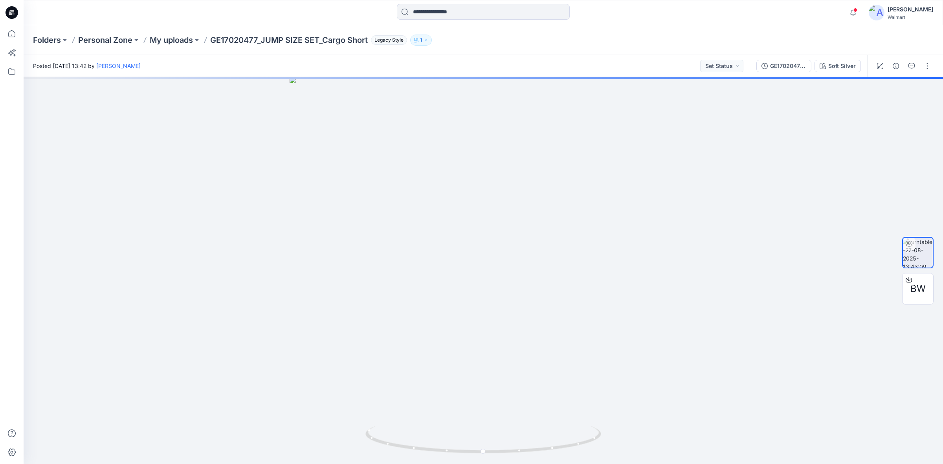
click at [645, 46] on div "Folders Personal Zone My uploads GE17020477_JUMP SIZE SET_Cargo Short Legacy St…" at bounding box center [483, 40] width 919 height 30
